Goal: Task Accomplishment & Management: Use online tool/utility

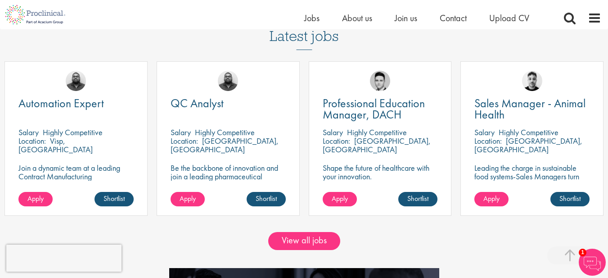
scroll to position [780, 0]
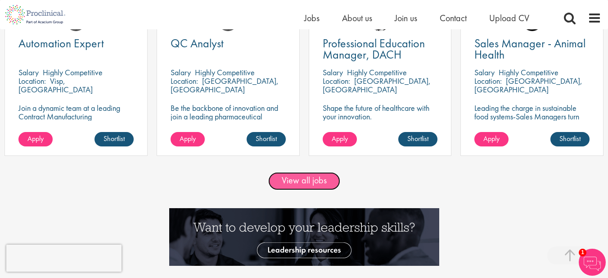
click at [307, 175] on link "View all jobs" at bounding box center [304, 181] width 72 height 18
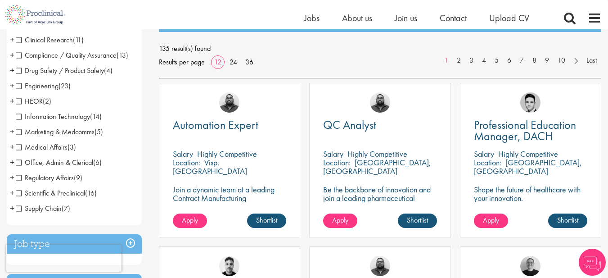
scroll to position [60, 0]
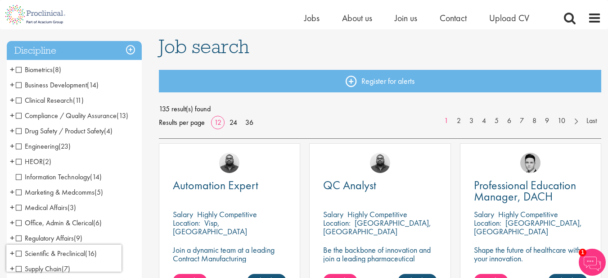
click at [15, 98] on li "Clinical Research (11) - + Clinical Research Associate (CRA) (2) Project/Study …" at bounding box center [74, 100] width 135 height 15
click at [18, 99] on span "Clinical Research" at bounding box center [44, 99] width 57 height 9
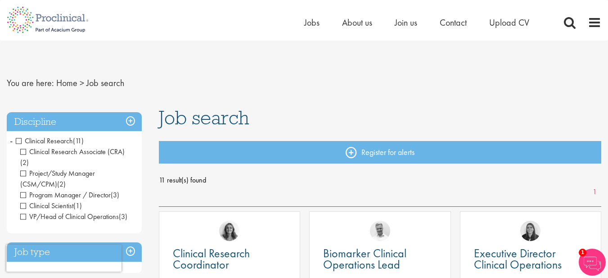
click at [11, 140] on span "-" at bounding box center [11, 141] width 3 height 14
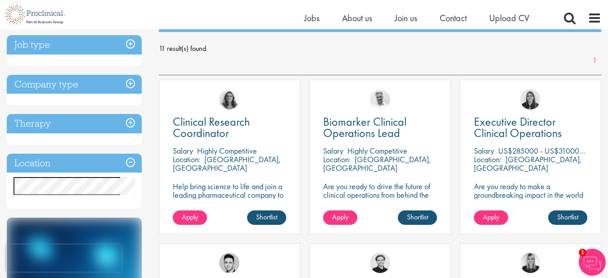
scroll to position [180, 0]
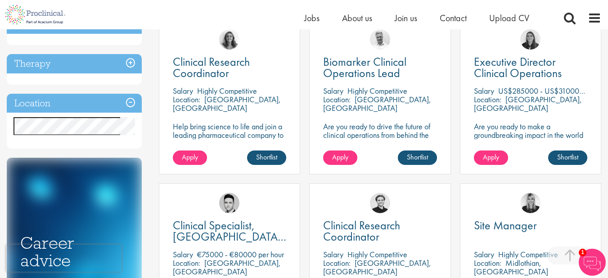
click at [131, 104] on h3 "Location" at bounding box center [74, 103] width 135 height 19
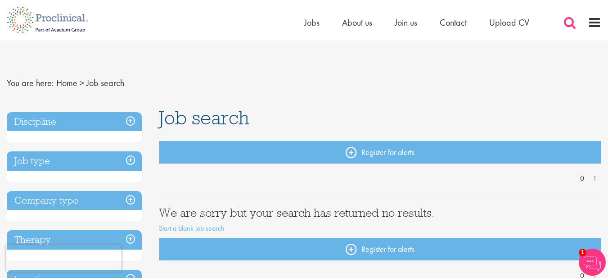
click at [568, 22] on span at bounding box center [570, 23] width 14 height 14
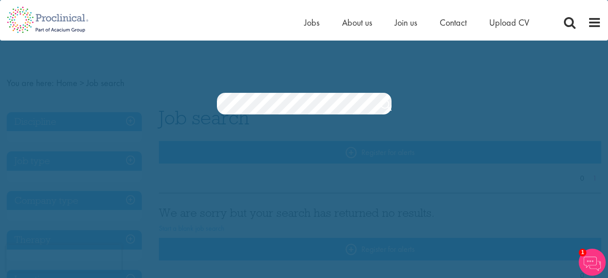
click at [306, 70] on div "Jobs Search" at bounding box center [304, 79] width 608 height 69
click at [353, 23] on span "About us" at bounding box center [357, 23] width 30 height 12
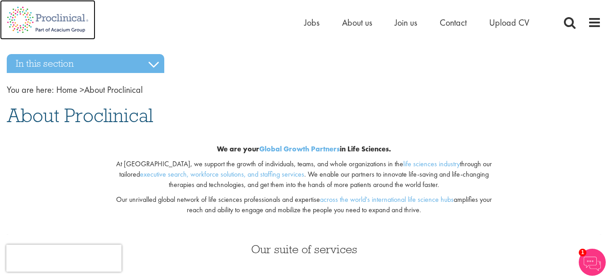
click at [25, 26] on img at bounding box center [47, 20] width 95 height 40
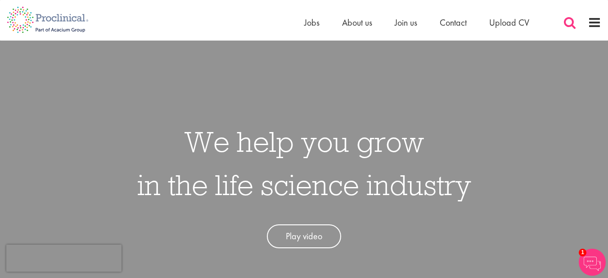
click at [569, 21] on span at bounding box center [570, 23] width 14 height 14
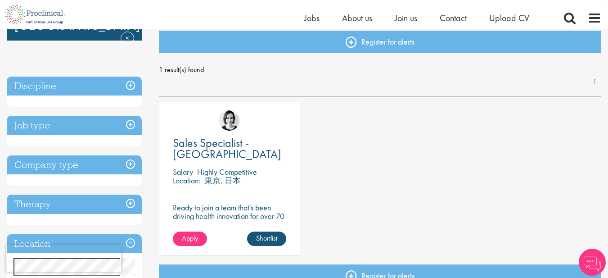
scroll to position [120, 0]
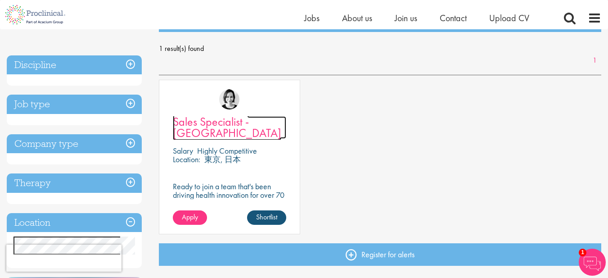
click at [258, 125] on span "Sales Specialist - [GEOGRAPHIC_DATA]" at bounding box center [227, 127] width 108 height 27
